Goal: Check status

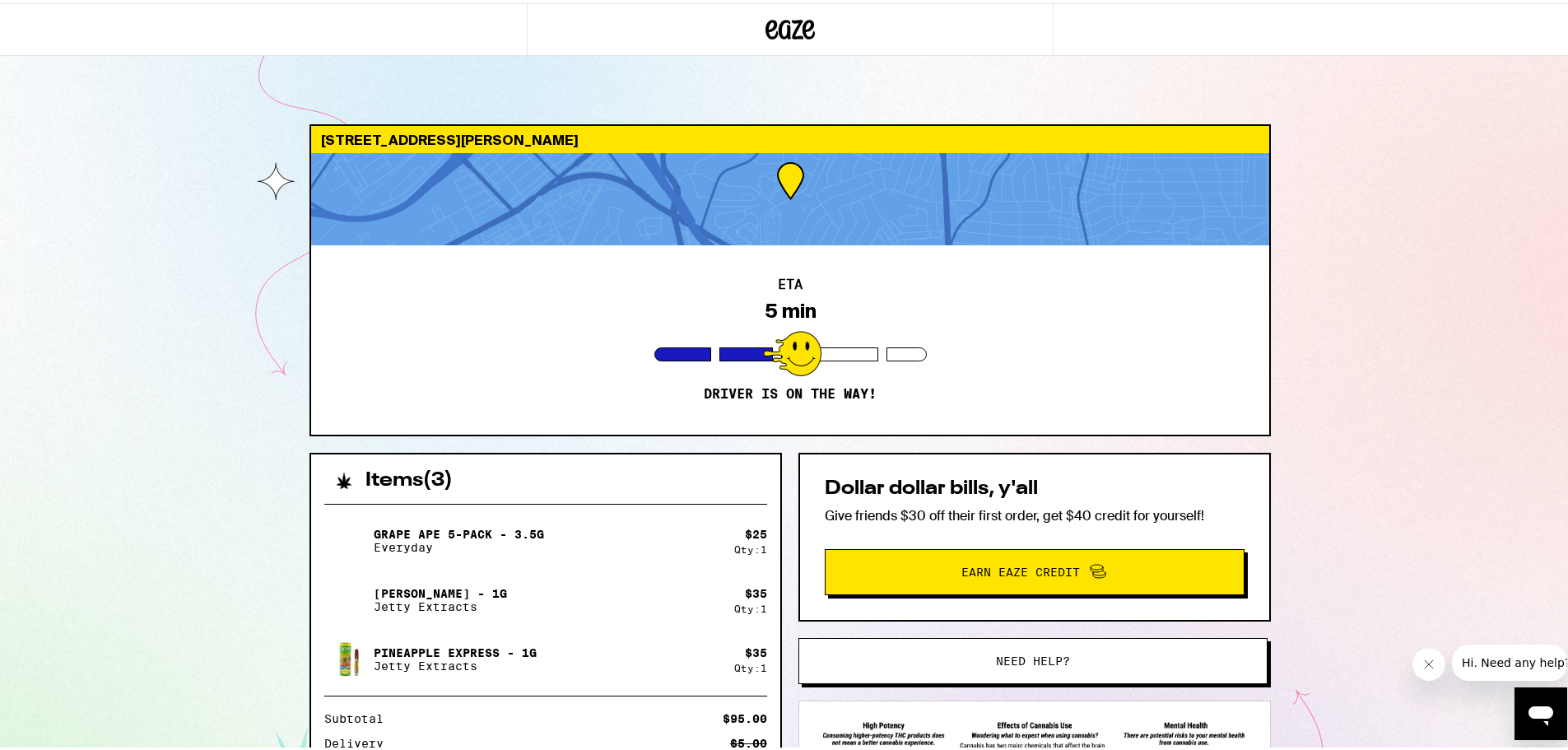
click at [115, 36] on div at bounding box center [263, 26] width 527 height 53
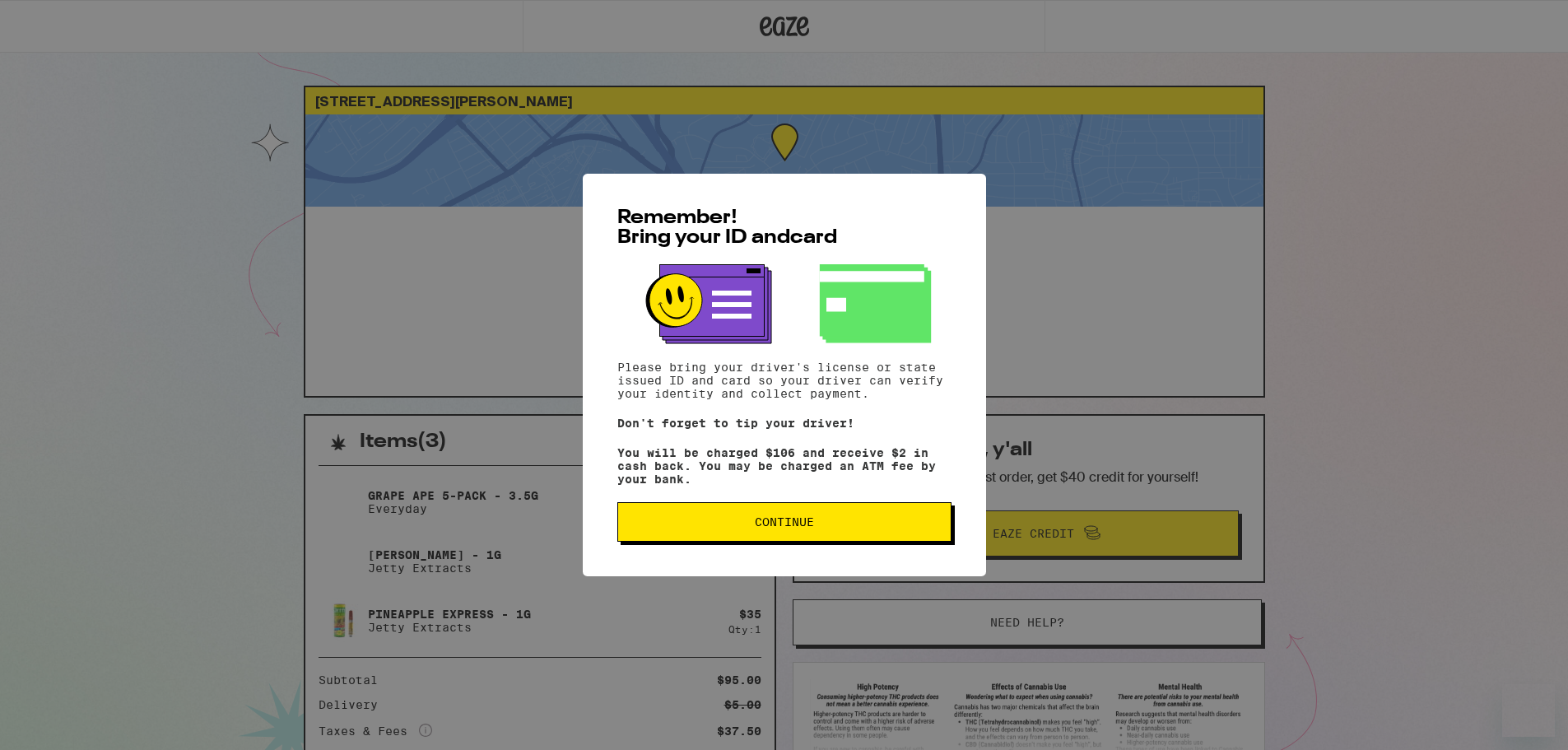
click at [810, 527] on span "Continue" at bounding box center [785, 521] width 59 height 12
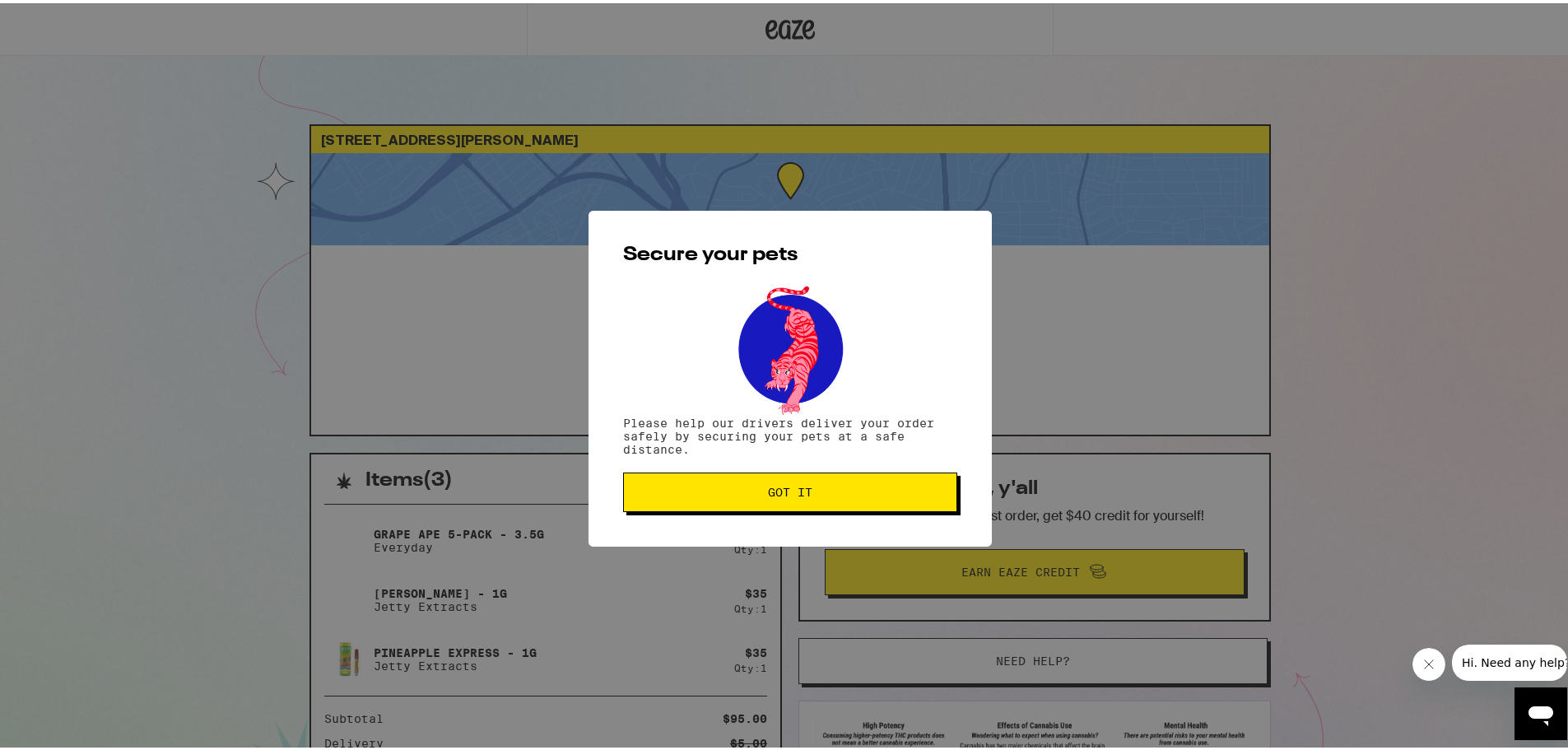
click at [855, 502] on button "Got it" at bounding box center [789, 489] width 334 height 40
